Goal: Obtain resource: Download file/media

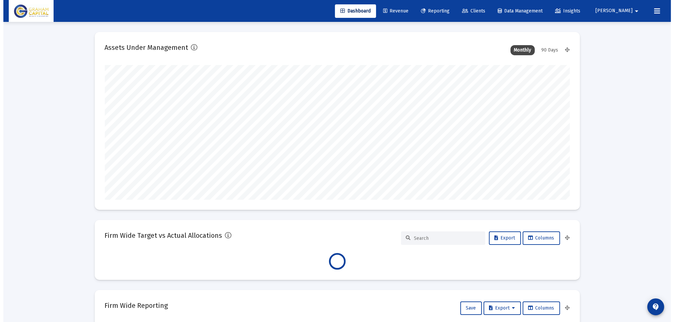
scroll to position [135, 250]
click at [451, 13] on link "Reporting" at bounding box center [431, 10] width 39 height 13
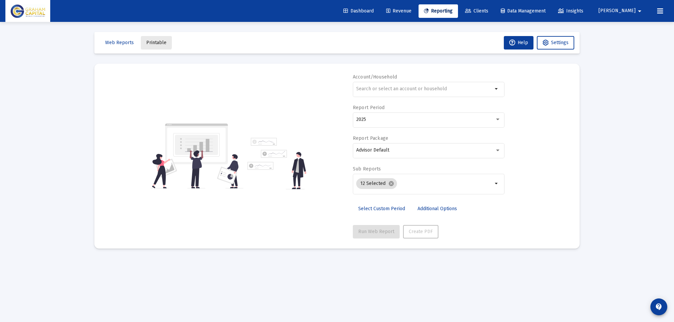
click at [144, 38] on button "Printable" at bounding box center [156, 42] width 31 height 13
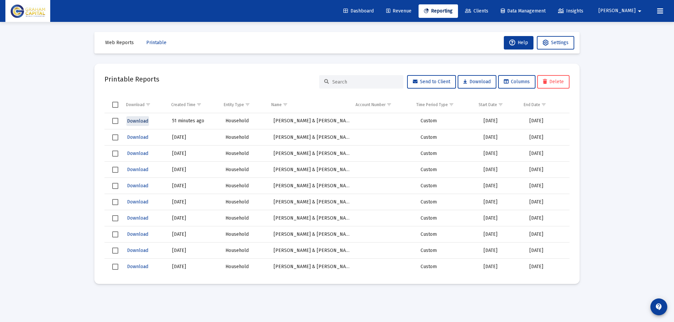
click at [127, 120] on span "Download" at bounding box center [137, 121] width 21 height 6
